Goal: Task Accomplishment & Management: Manage account settings

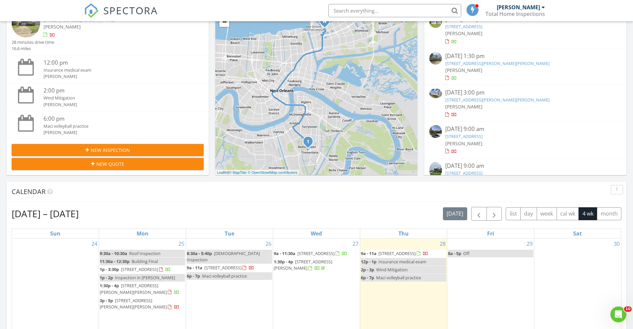
scroll to position [336, 0]
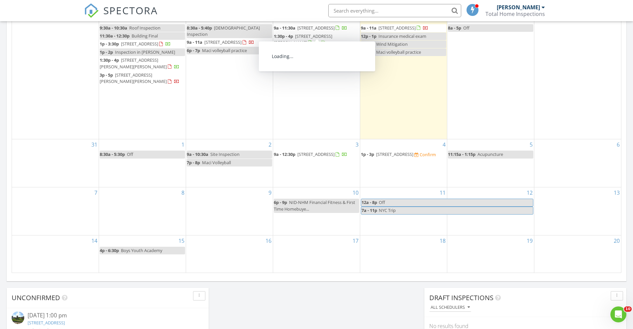
click at [311, 30] on span "[STREET_ADDRESS]" at bounding box center [315, 28] width 37 height 6
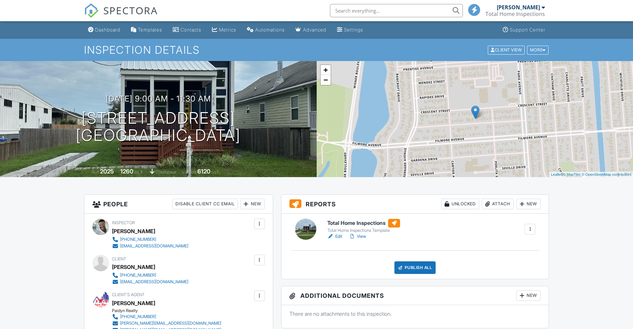
click at [337, 236] on link "Edit" at bounding box center [334, 236] width 15 height 7
